Goal: Information Seeking & Learning: Learn about a topic

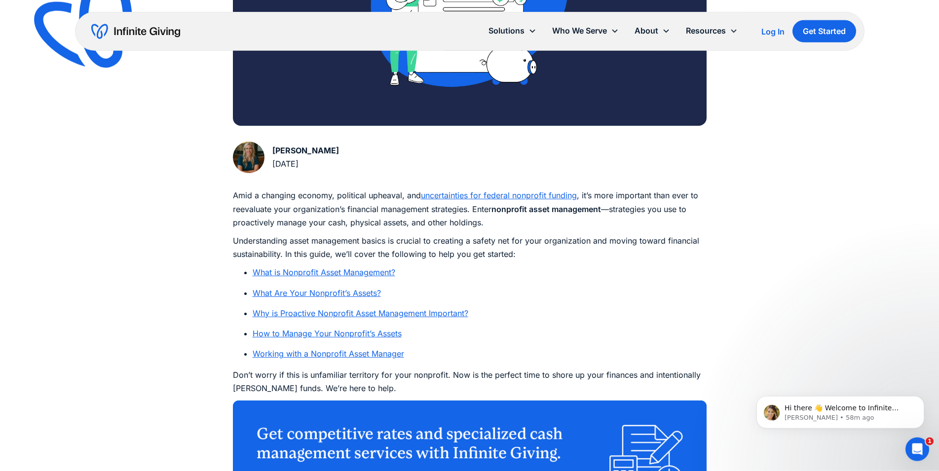
scroll to position [403, 0]
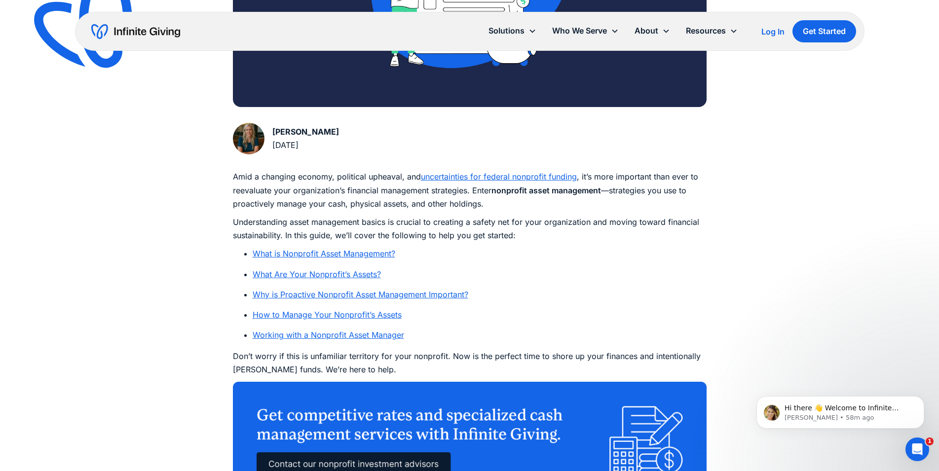
click at [368, 336] on link "Working with a Nonprofit Asset Manager" at bounding box center [328, 335] width 151 height 10
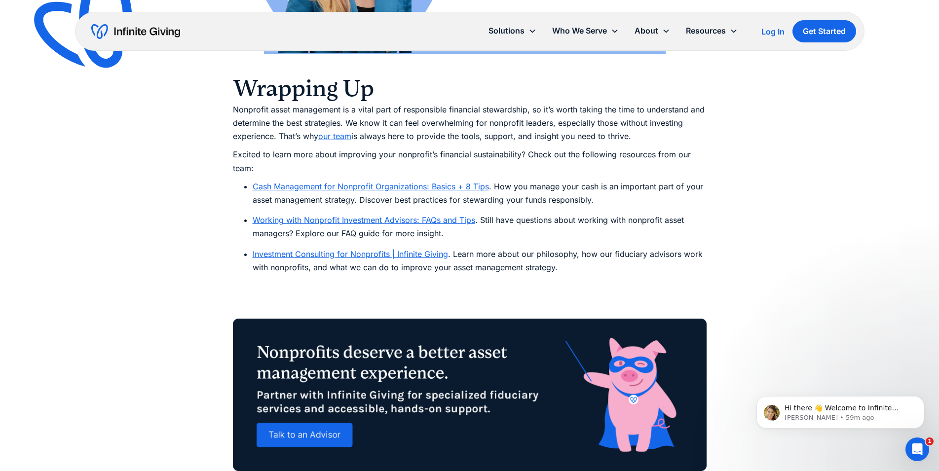
scroll to position [5245, 0]
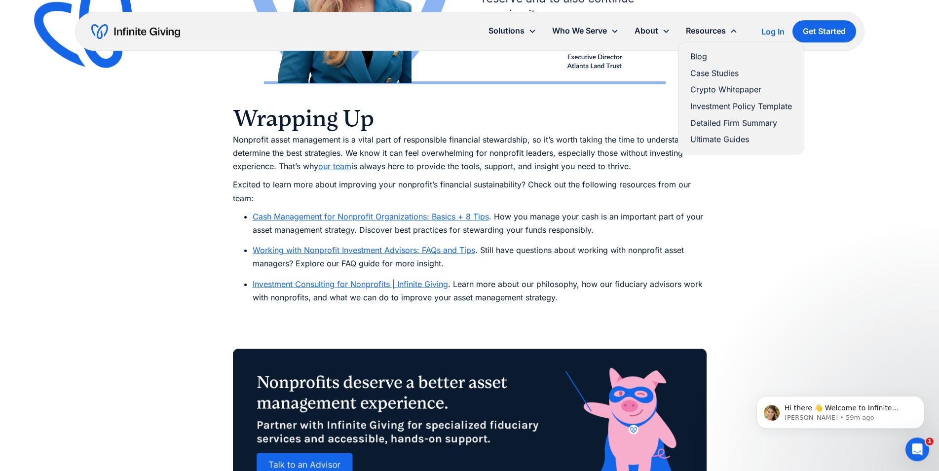
click at [712, 140] on link "Ultimate Guides" at bounding box center [741, 139] width 102 height 13
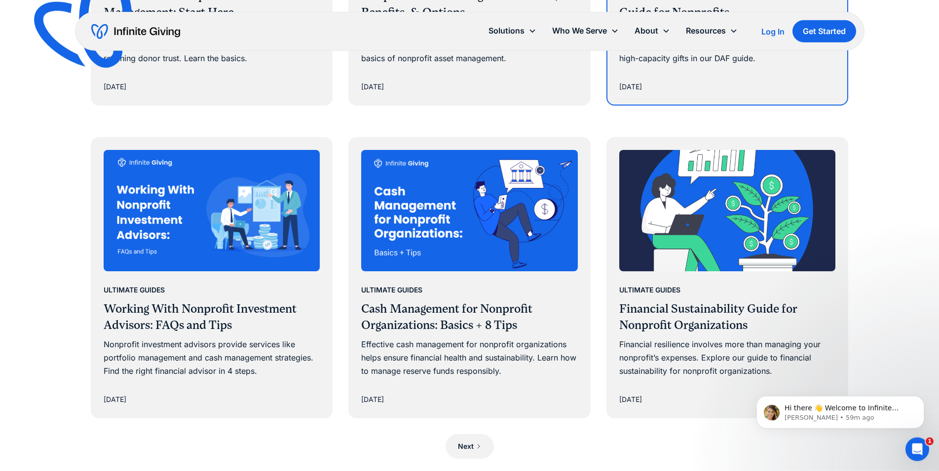
scroll to position [755, 0]
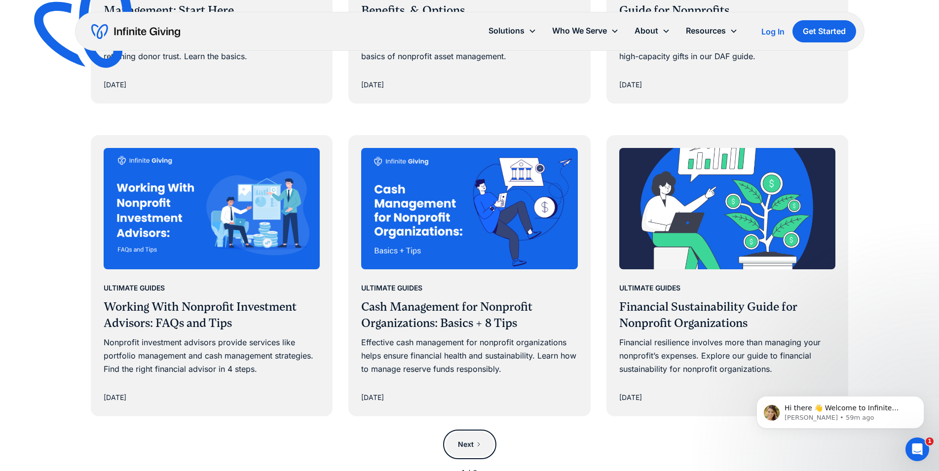
click at [464, 447] on div "Next" at bounding box center [466, 445] width 16 height 12
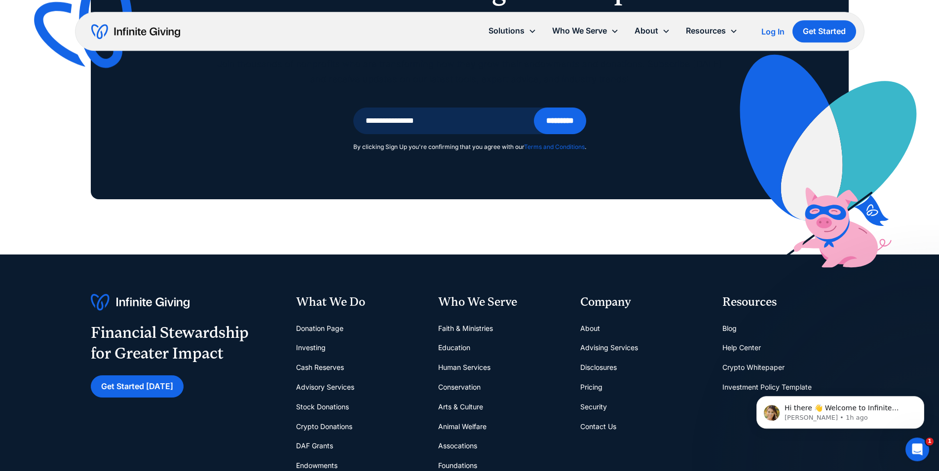
scroll to position [1409, 0]
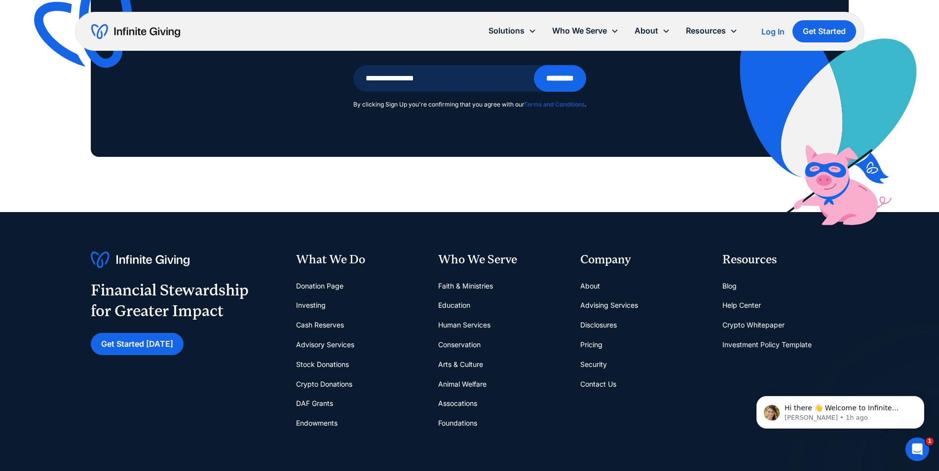
click at [465, 424] on link "Foundations" at bounding box center [457, 424] width 39 height 20
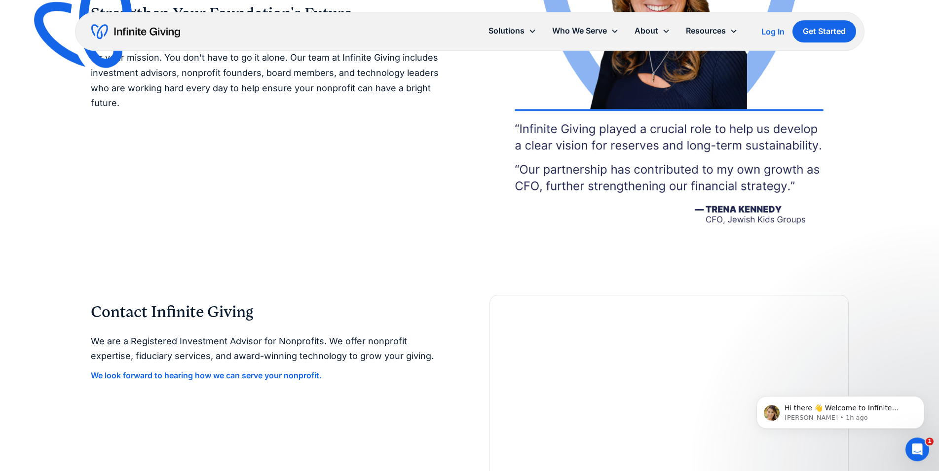
scroll to position [1965, 0]
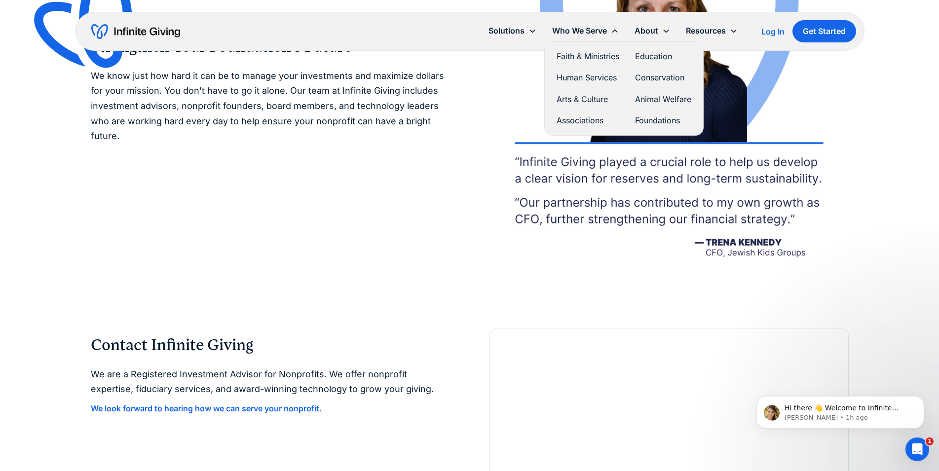
click at [568, 120] on link "Associations" at bounding box center [588, 120] width 63 height 13
